Goal: Task Accomplishment & Management: Manage account settings

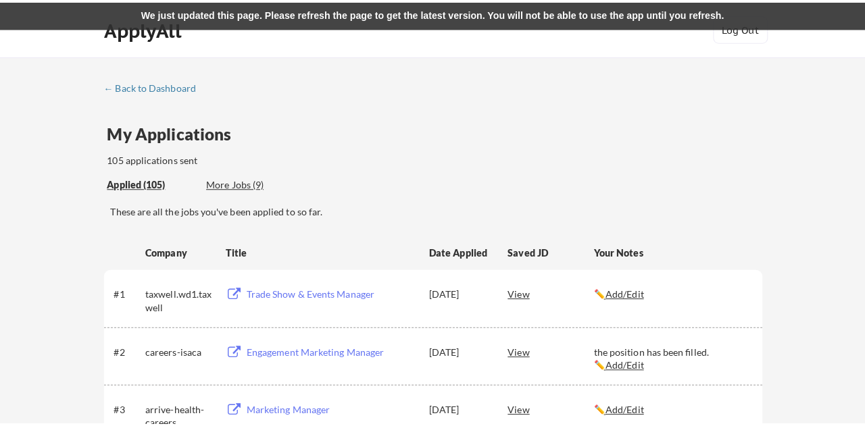
scroll to position [3933, 0]
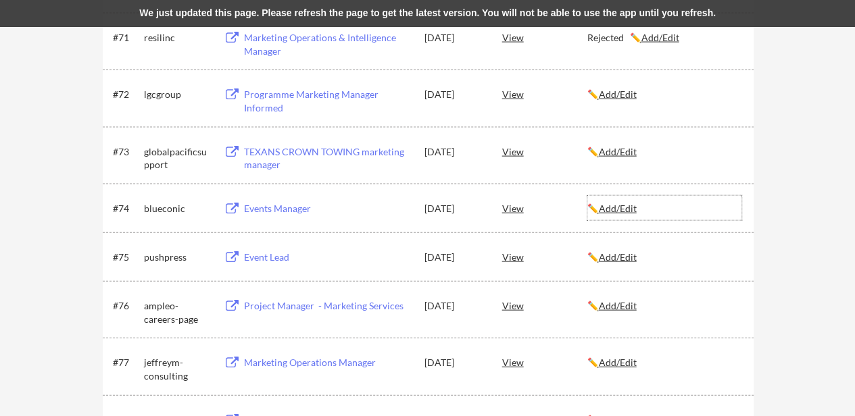
click at [634, 205] on u "Add/Edit" at bounding box center [617, 208] width 38 height 11
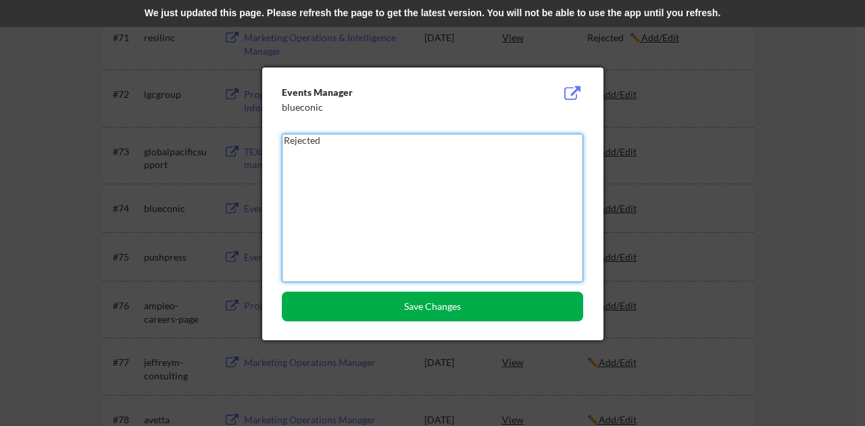
type textarea "Rejected"
click at [478, 317] on button "Save Changes" at bounding box center [432, 307] width 301 height 30
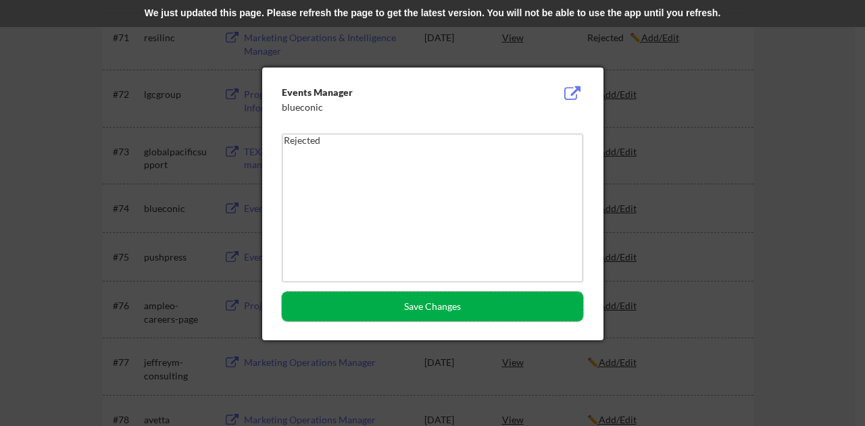
click at [411, 298] on button "Save Changes" at bounding box center [432, 307] width 301 height 30
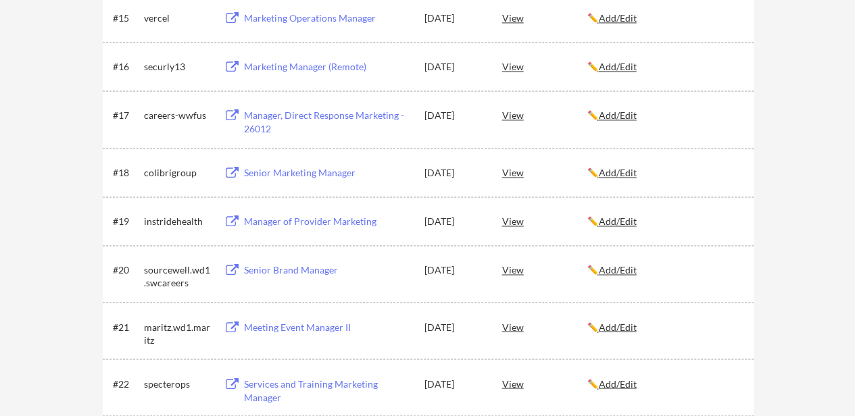
scroll to position [979, 0]
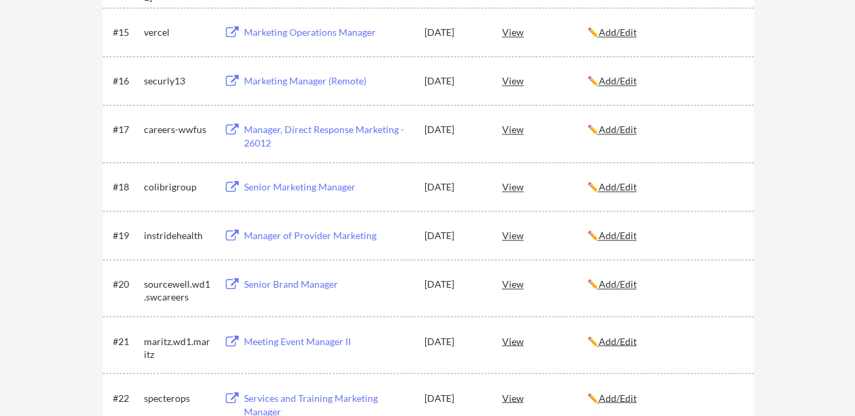
click at [716, 211] on div "#19 instridehealth Manager of Provider Marketing [DATE] View ✏️ Add/Edit" at bounding box center [428, 235] width 651 height 49
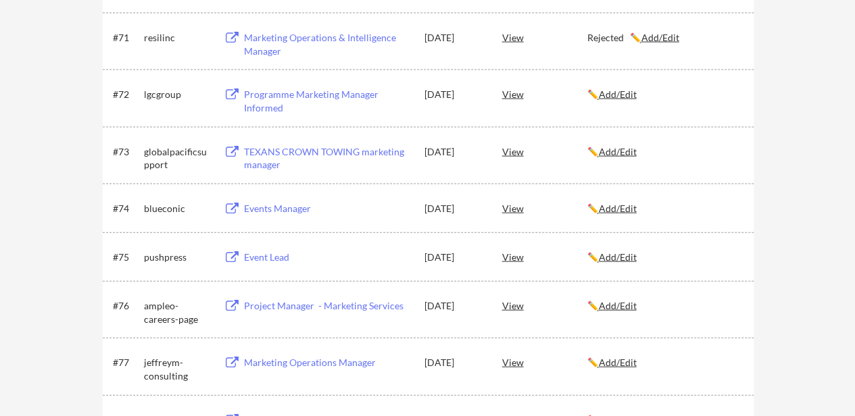
click at [625, 211] on u "Add/Edit" at bounding box center [617, 208] width 38 height 11
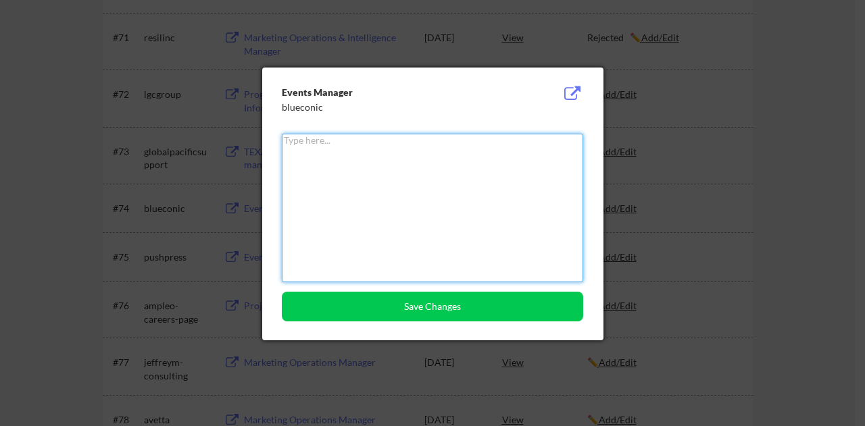
click at [463, 145] on textarea at bounding box center [432, 208] width 301 height 149
paste textarea "Rejected"
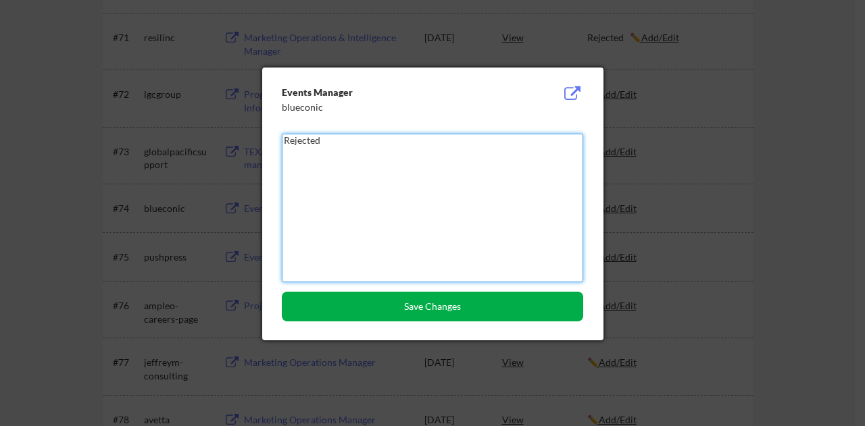
type textarea "Rejected"
click at [435, 305] on button "Save Changes" at bounding box center [432, 307] width 301 height 30
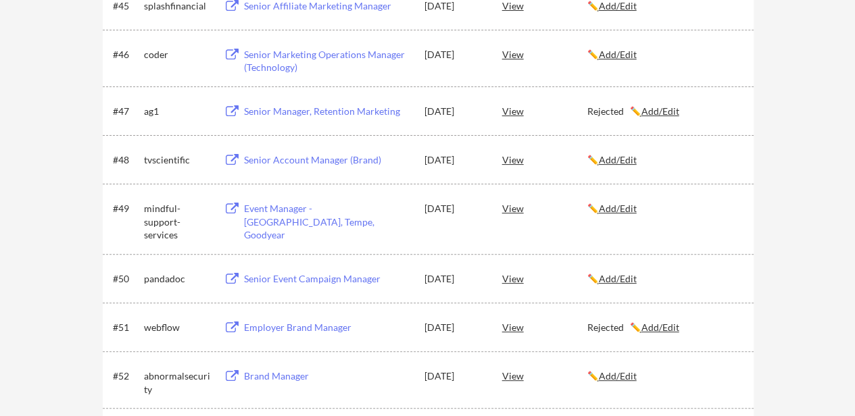
click at [607, 211] on u "Add/Edit" at bounding box center [617, 208] width 38 height 11
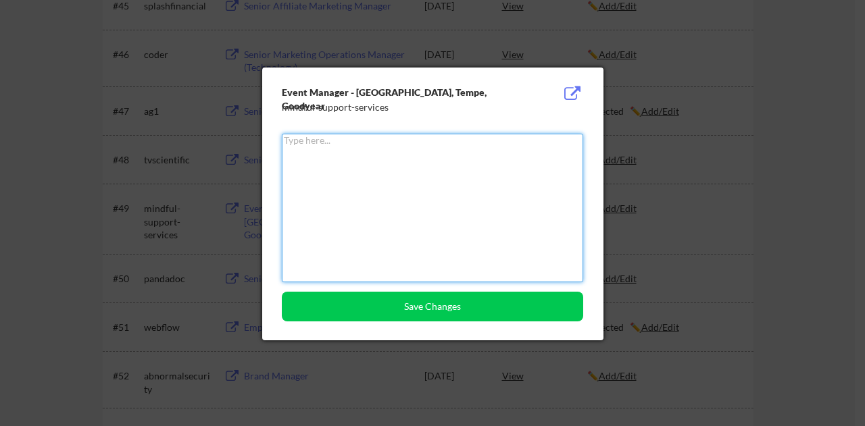
click at [479, 163] on textarea at bounding box center [432, 208] width 301 height 149
paste textarea "Rejected"
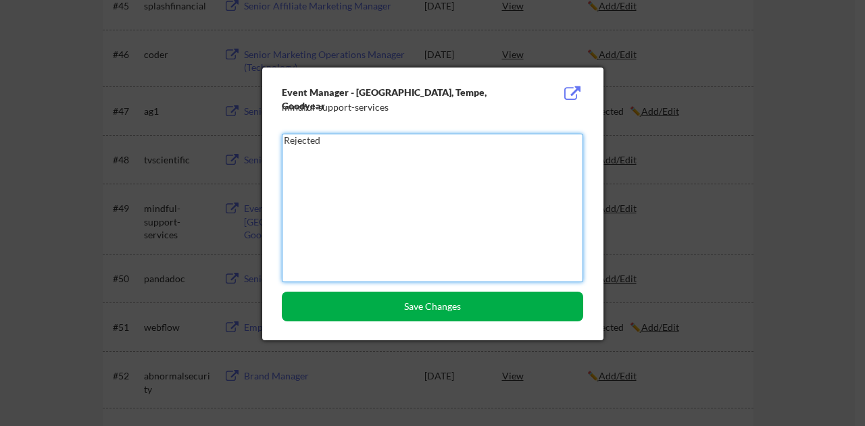
type textarea "Rejected"
click at [425, 309] on button "Save Changes" at bounding box center [432, 307] width 301 height 30
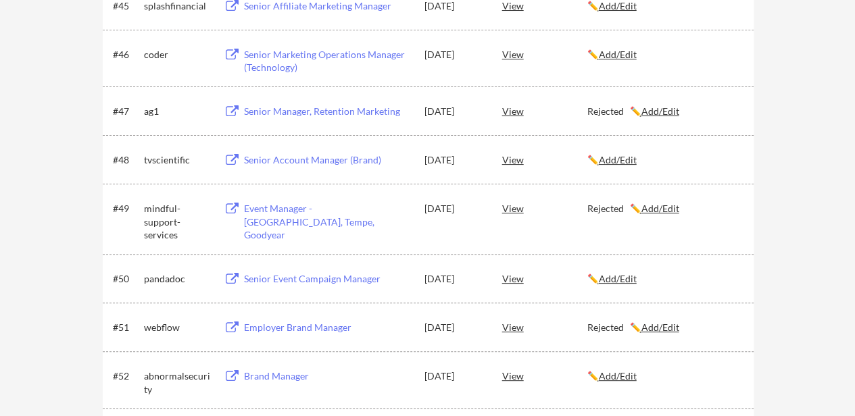
click at [818, 186] on div "← Back to Dashboard My Applications 105 applications sent Applied (105) More Jo…" at bounding box center [427, 200] width 855 height 5551
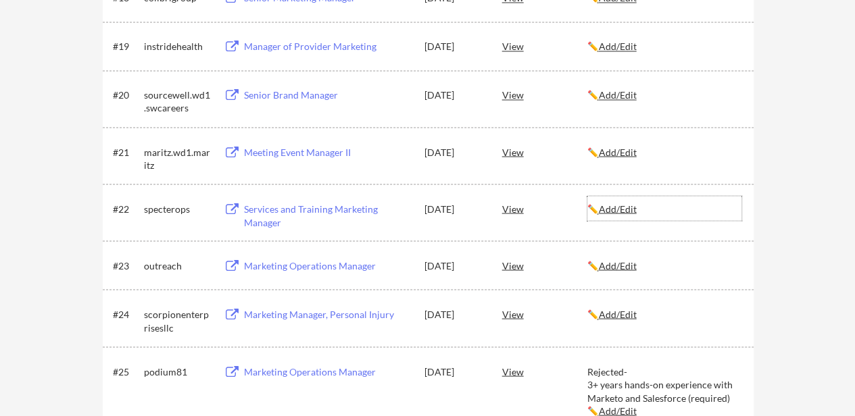
click at [629, 197] on div "✏️ Add/Edit" at bounding box center [664, 208] width 154 height 24
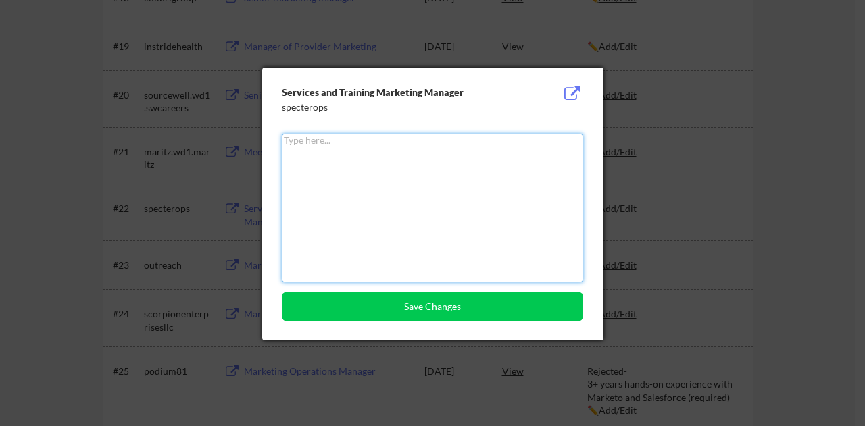
click at [475, 159] on textarea at bounding box center [432, 208] width 301 height 149
paste textarea "Rejected"
click at [475, 159] on textarea "Rejected" at bounding box center [432, 208] width 301 height 149
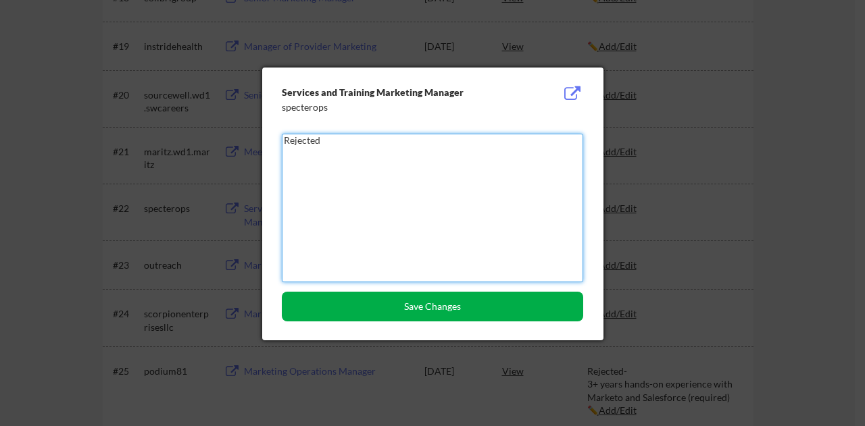
type textarea "Rejected"
click at [427, 321] on button "Save Changes" at bounding box center [432, 307] width 301 height 30
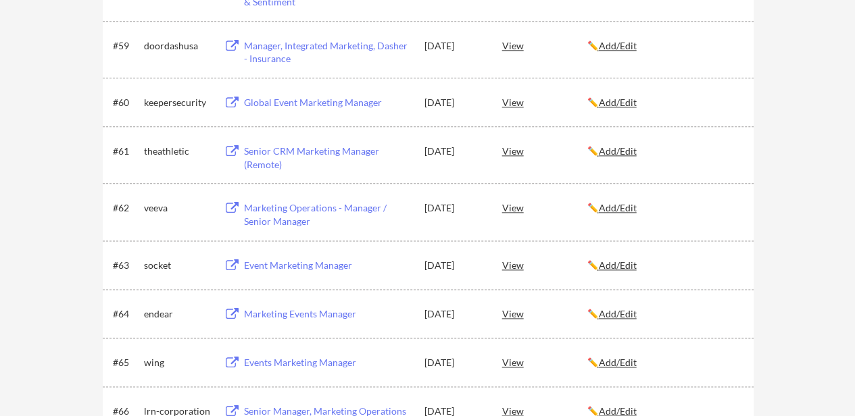
drag, startPoint x: 630, startPoint y: 207, endPoint x: 613, endPoint y: 191, distance: 22.9
click at [613, 191] on div "#62 veeva Marketing Operations - Manager / Senior Manager [DATE] View ✏️ Add/Ed…" at bounding box center [428, 211] width 651 height 57
click at [617, 203] on u "Add/Edit" at bounding box center [617, 207] width 38 height 11
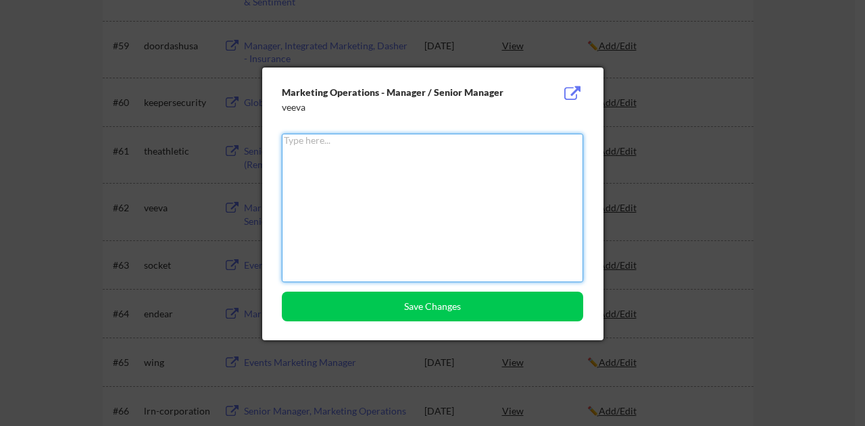
click at [482, 134] on textarea at bounding box center [432, 208] width 301 height 149
paste textarea "Rejected"
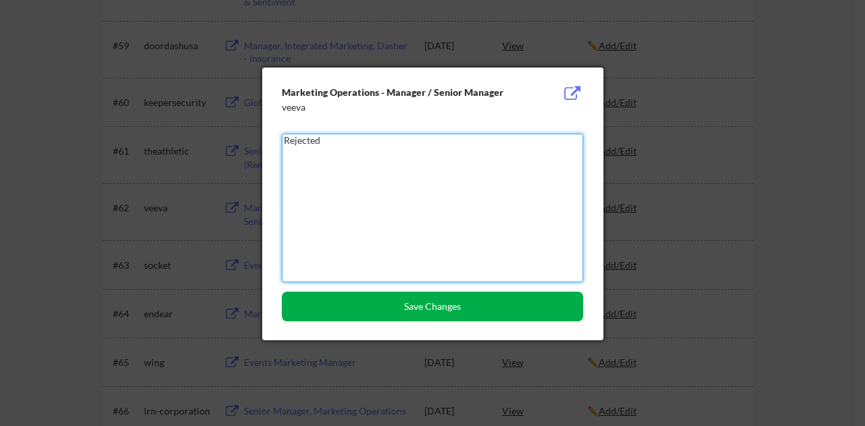
type textarea "Rejected"
click at [384, 305] on button "Save Changes" at bounding box center [432, 307] width 301 height 30
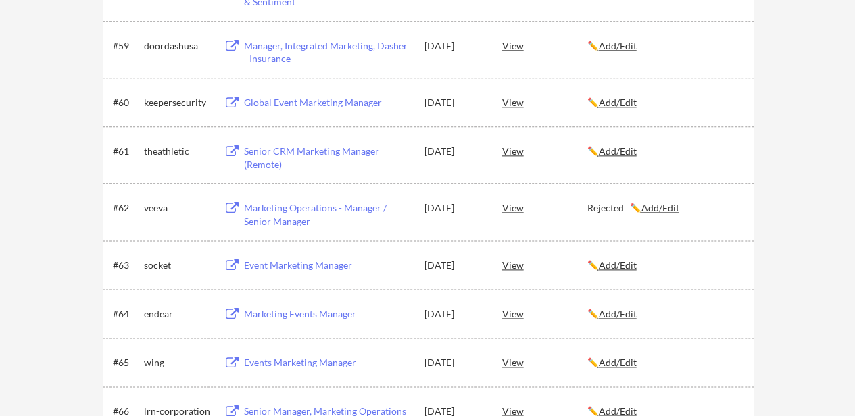
scroll to position [2308, 0]
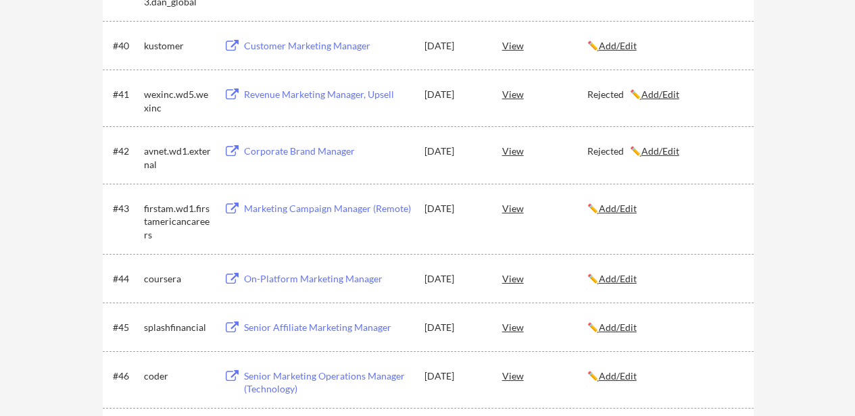
click at [620, 206] on u "Add/Edit" at bounding box center [617, 208] width 38 height 11
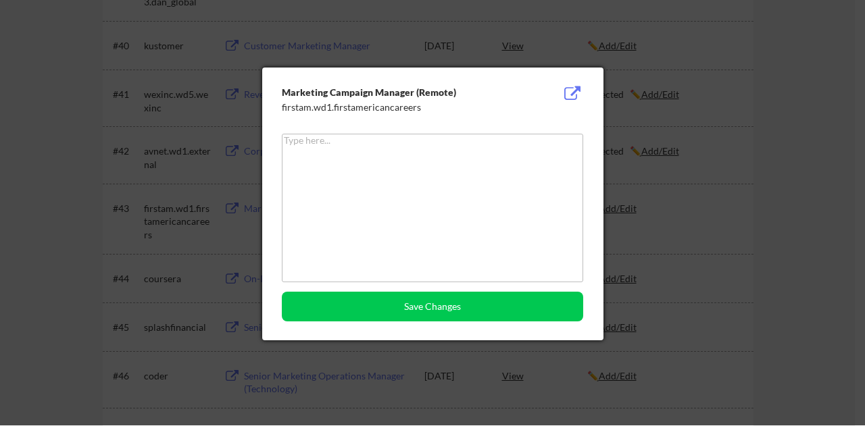
click at [501, 183] on textarea at bounding box center [432, 208] width 301 height 149
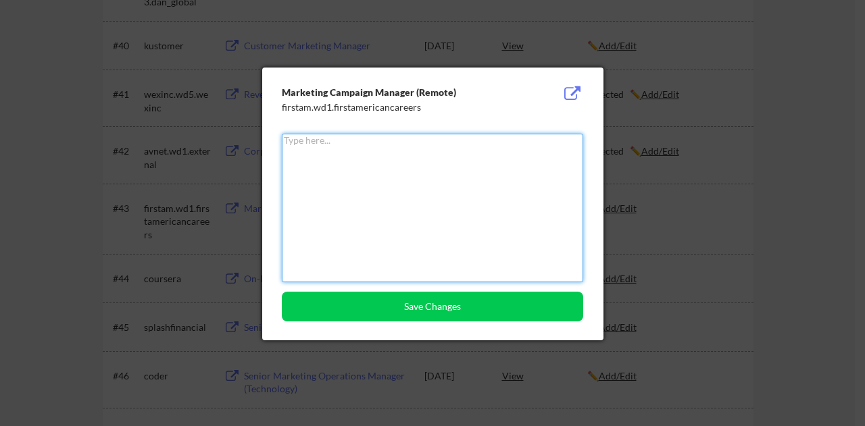
paste textarea "Rejected"
type textarea "Rejected"
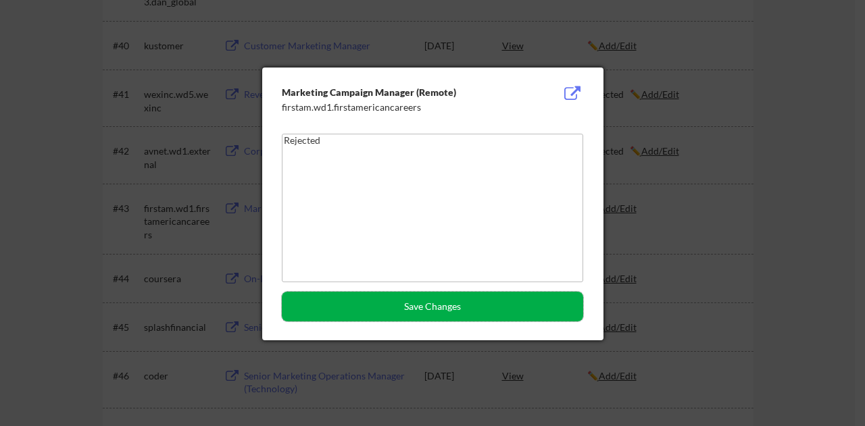
click at [434, 305] on button "Save Changes" at bounding box center [432, 307] width 301 height 30
